Goal: Check status

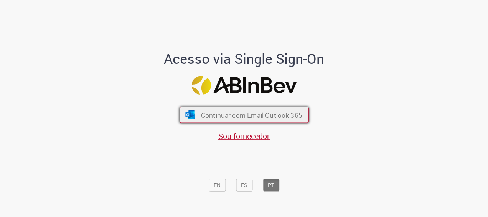
click at [255, 118] on span "Continuar com Email Outlook 365" at bounding box center [251, 114] width 101 height 9
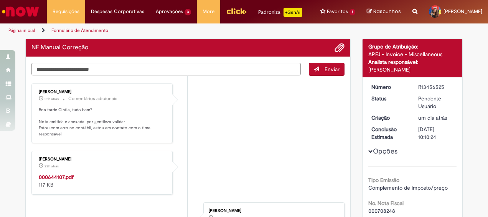
click at [266, 163] on li "[PERSON_NAME] 22h atrás 22 horas atrás 000644107.pdf 117 KB" at bounding box center [187, 173] width 313 height 44
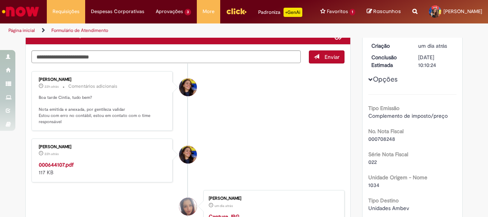
scroll to position [77, 0]
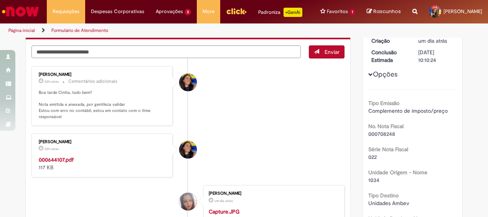
click at [68, 156] on strong "000644107.pdf" at bounding box center [56, 159] width 35 height 7
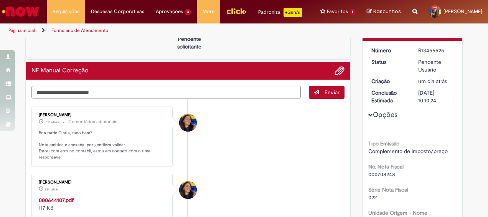
scroll to position [0, 0]
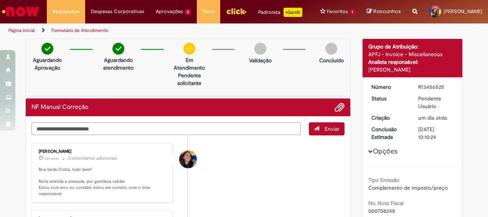
click at [421, 86] on div "R13456525" at bounding box center [437, 87] width 36 height 8
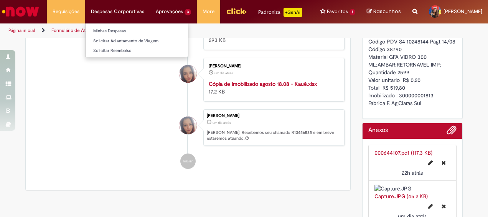
scroll to position [77, 0]
